Goal: Transaction & Acquisition: Purchase product/service

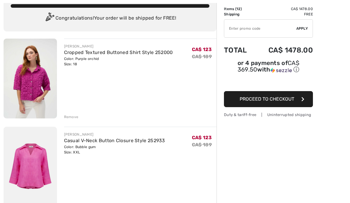
scroll to position [39, 0]
click at [69, 116] on div "Remove" at bounding box center [71, 116] width 15 height 5
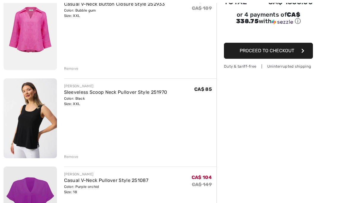
scroll to position [88, 0]
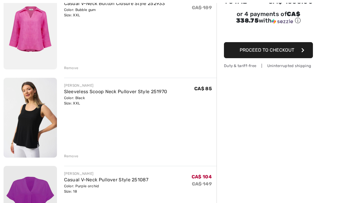
click at [69, 157] on div "Remove" at bounding box center [71, 155] width 15 height 5
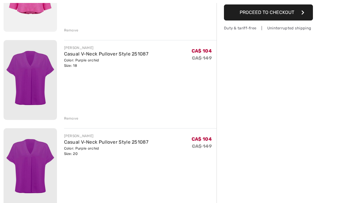
scroll to position [128, 0]
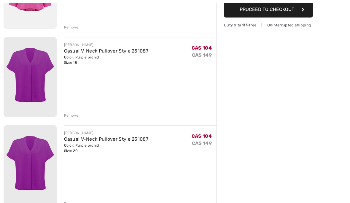
click at [71, 203] on div "Remove" at bounding box center [71, 203] width 15 height 5
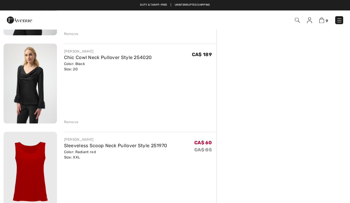
scroll to position [613, 0]
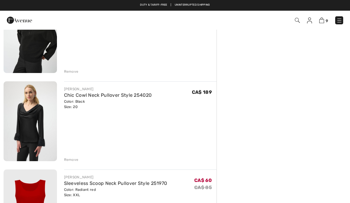
click at [69, 161] on div "Remove" at bounding box center [71, 159] width 15 height 5
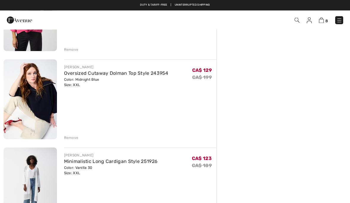
scroll to position [282, 0]
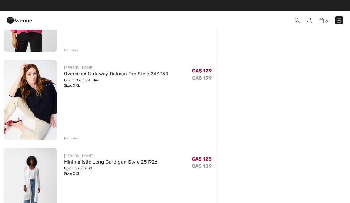
click at [25, 103] on img at bounding box center [30, 100] width 53 height 80
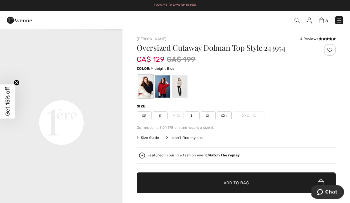
scroll to position [366, 0]
click at [160, 86] on div at bounding box center [162, 86] width 15 height 22
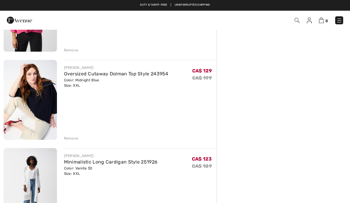
click at [71, 139] on div "Remove" at bounding box center [71, 137] width 15 height 5
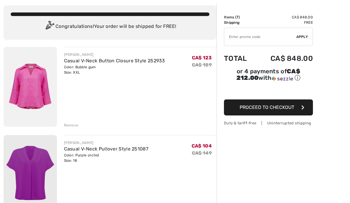
scroll to position [31, 0]
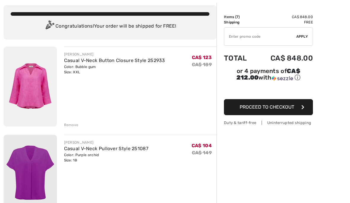
click at [70, 126] on div "Remove" at bounding box center [71, 124] width 15 height 5
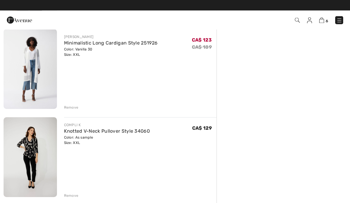
scroll to position [225, 0]
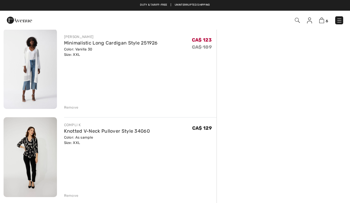
click at [70, 108] on div "Remove" at bounding box center [71, 107] width 15 height 5
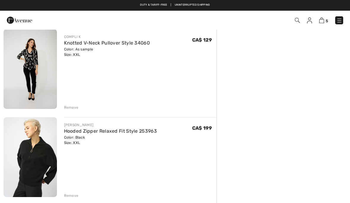
click at [34, 161] on img at bounding box center [30, 157] width 53 height 80
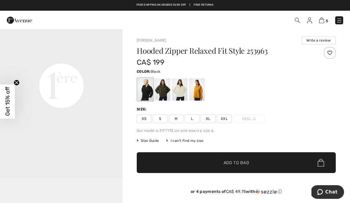
scroll to position [420, 0]
click at [149, 142] on span "Size Guide" at bounding box center [148, 140] width 22 height 5
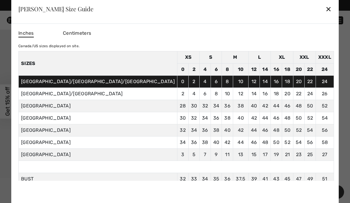
click at [325, 9] on div "✕" at bounding box center [328, 9] width 6 height 12
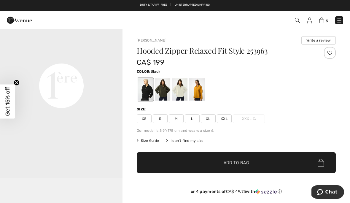
scroll to position [439, 0]
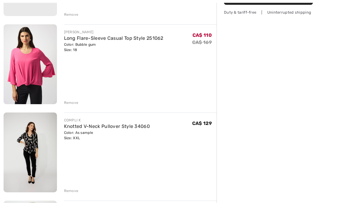
scroll to position [141, 0]
click at [69, 192] on div "Remove" at bounding box center [71, 190] width 15 height 5
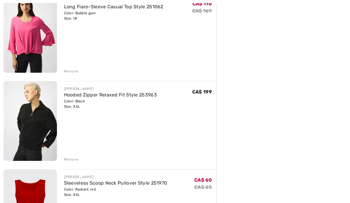
scroll to position [173, 0]
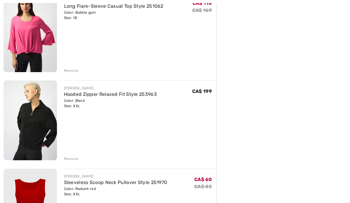
click at [38, 132] on img at bounding box center [30, 121] width 53 height 80
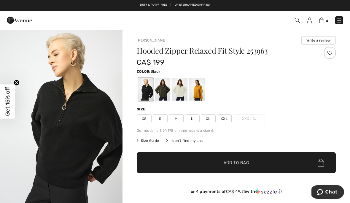
click at [153, 143] on span "Size Guide" at bounding box center [148, 140] width 22 height 5
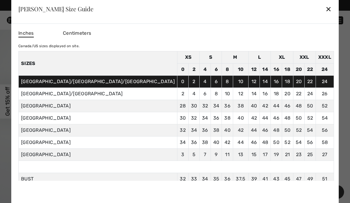
click at [325, 12] on div "✕" at bounding box center [328, 9] width 6 height 12
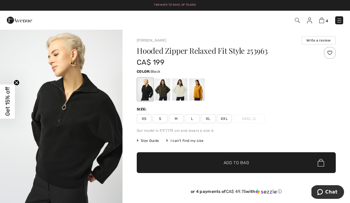
click at [209, 122] on span "XL" at bounding box center [208, 118] width 15 height 9
click at [250, 164] on span "✔ Added to Bag Add to Bag" at bounding box center [236, 162] width 199 height 21
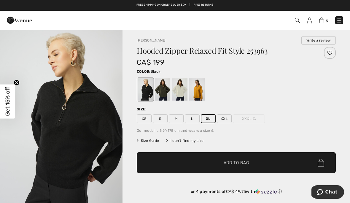
click at [331, 130] on div at bounding box center [175, 101] width 350 height 203
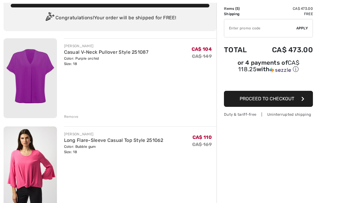
scroll to position [39, 0]
click at [32, 158] on img at bounding box center [30, 166] width 53 height 80
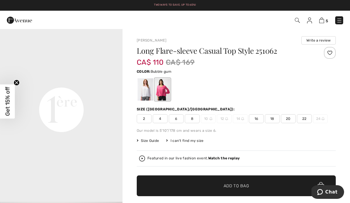
scroll to position [379, 0]
click at [145, 91] on div at bounding box center [145, 89] width 15 height 22
click at [162, 93] on div at bounding box center [162, 89] width 15 height 22
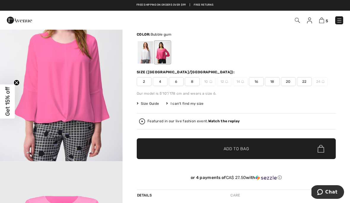
scroll to position [35, 0]
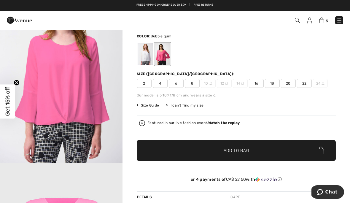
click at [324, 21] on img at bounding box center [321, 20] width 5 height 6
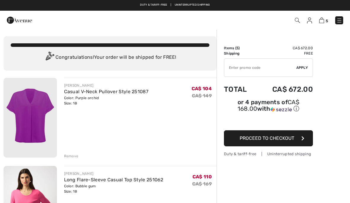
click at [341, 20] on img at bounding box center [339, 20] width 6 height 6
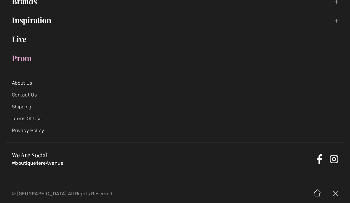
scroll to position [116, 0]
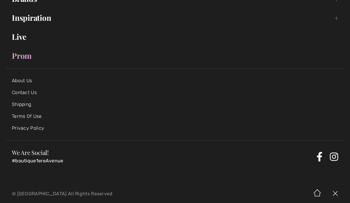
click at [22, 107] on link "Shipping" at bounding box center [21, 104] width 19 height 6
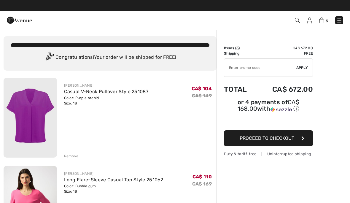
click at [30, 103] on img at bounding box center [30, 118] width 53 height 80
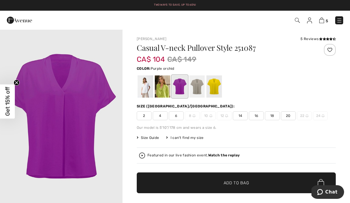
click at [160, 4] on link "Two ways to save. Up to 60%!" at bounding box center [175, 4] width 42 height 3
click at [165, 10] on div "Duty & tariff-free | Uninterrupted shipping Two ways to save. Up to 60%! Free s…" at bounding box center [175, 5] width 350 height 11
click at [160, 6] on link "Two ways to save. Up to 60%!" at bounding box center [175, 4] width 42 height 3
click at [161, 6] on link "Two ways to save. Up to 60%!" at bounding box center [175, 4] width 42 height 3
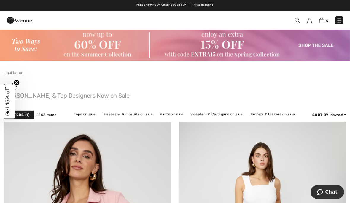
click at [322, 23] on img at bounding box center [321, 20] width 5 height 6
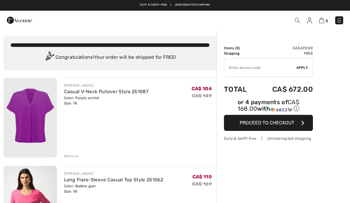
click at [252, 68] on input "TEXT" at bounding box center [260, 68] width 72 height 18
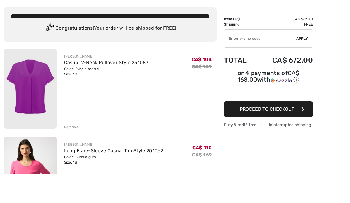
paste input "EXTRA15"
type input "EXTRA15"
click at [304, 65] on span "Apply" at bounding box center [302, 67] width 12 height 5
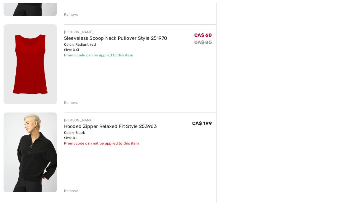
scroll to position [318, 0]
click at [25, 73] on img at bounding box center [30, 64] width 53 height 80
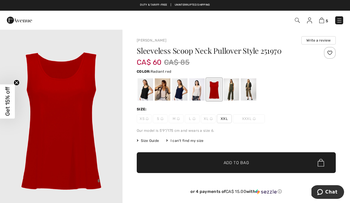
click at [324, 23] on img at bounding box center [321, 20] width 5 height 6
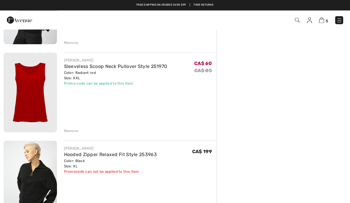
scroll to position [280, 0]
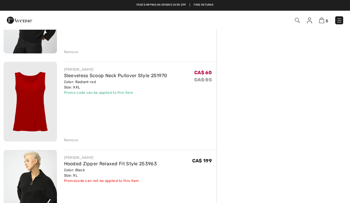
click at [68, 141] on div "Remove" at bounding box center [71, 139] width 15 height 5
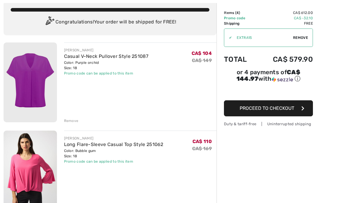
scroll to position [36, 0]
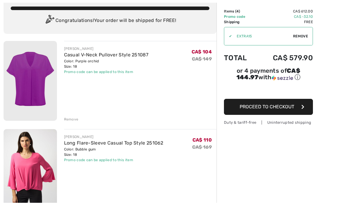
click at [34, 67] on img at bounding box center [30, 81] width 53 height 80
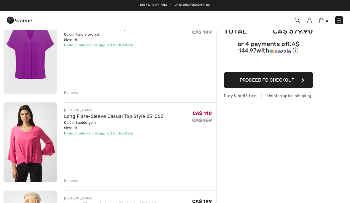
click at [26, 147] on img at bounding box center [30, 142] width 53 height 80
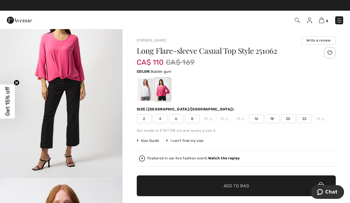
scroll to position [592, 0]
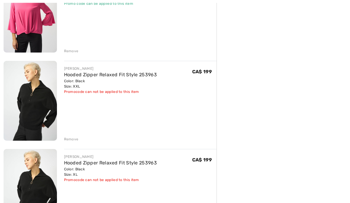
scroll to position [193, 0]
click at [32, 112] on img at bounding box center [30, 101] width 53 height 80
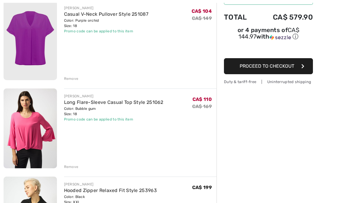
scroll to position [78, 0]
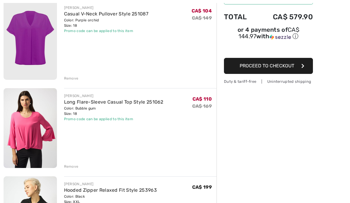
click at [25, 141] on img at bounding box center [30, 128] width 53 height 80
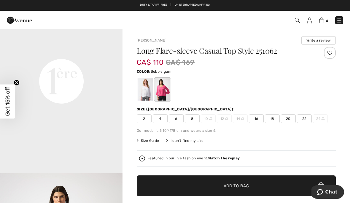
scroll to position [407, 0]
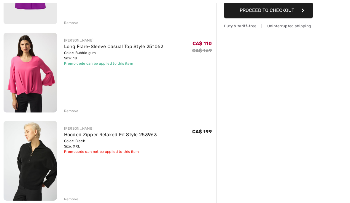
scroll to position [146, 0]
